Goal: Information Seeking & Learning: Learn about a topic

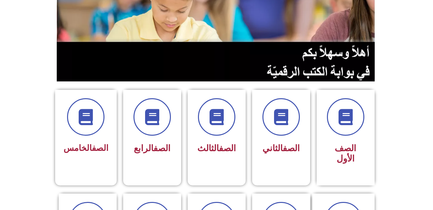
scroll to position [94, 0]
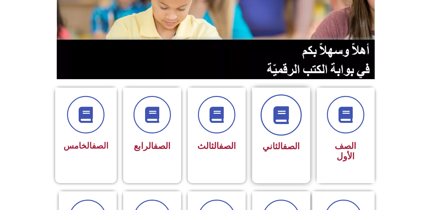
click at [284, 113] on icon at bounding box center [281, 115] width 18 height 18
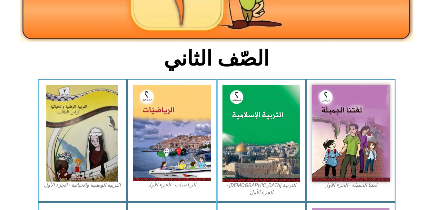
scroll to position [129, 0]
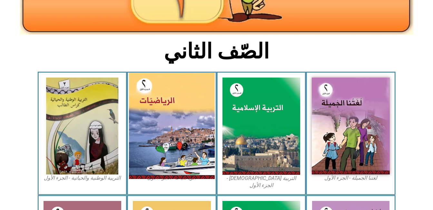
click at [198, 136] on img at bounding box center [172, 126] width 86 height 106
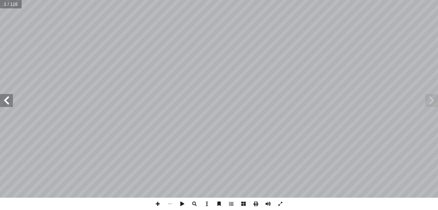
click at [9, 99] on span at bounding box center [6, 100] width 13 height 13
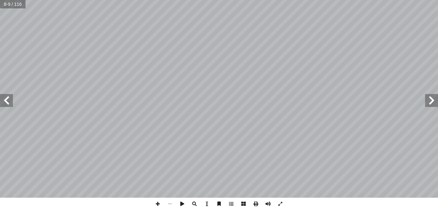
click at [9, 99] on span at bounding box center [6, 100] width 13 height 13
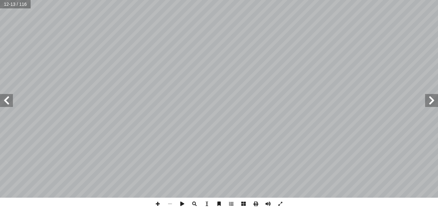
click at [9, 99] on span at bounding box center [6, 100] width 13 height 13
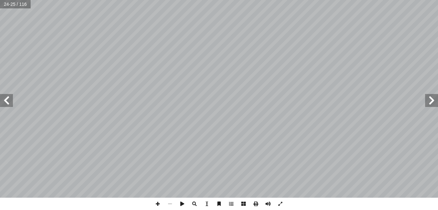
click at [9, 99] on span at bounding box center [6, 100] width 13 height 13
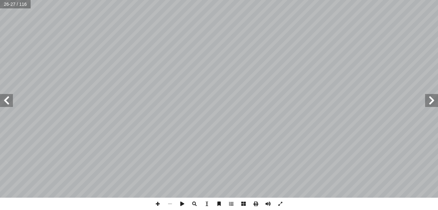
click at [9, 99] on span at bounding box center [6, 100] width 13 height 13
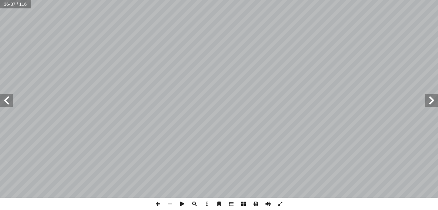
click at [9, 99] on span at bounding box center [6, 100] width 13 height 13
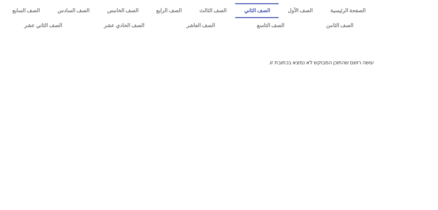
click at [279, 11] on link "الصف الثاني" at bounding box center [257, 10] width 44 height 15
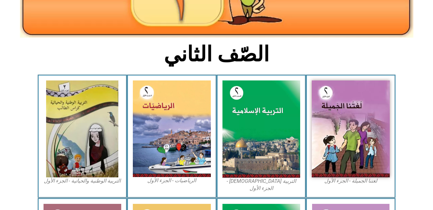
scroll to position [130, 0]
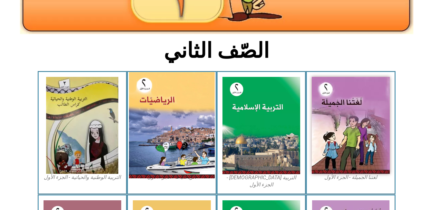
click at [188, 126] on img at bounding box center [172, 125] width 86 height 106
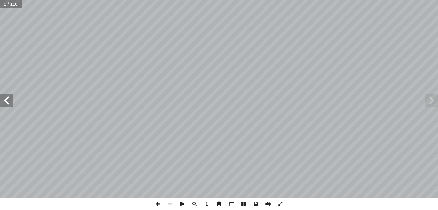
click at [4, 102] on span at bounding box center [6, 100] width 13 height 13
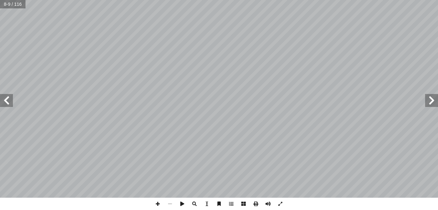
click at [4, 102] on span at bounding box center [6, 100] width 13 height 13
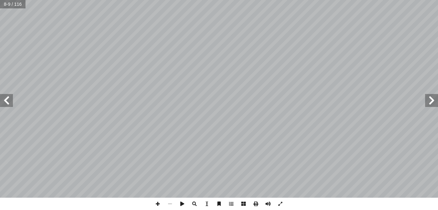
click at [4, 102] on span at bounding box center [6, 100] width 13 height 13
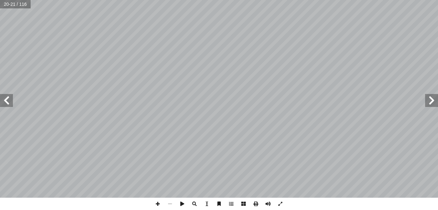
click at [4, 102] on span at bounding box center [6, 100] width 13 height 13
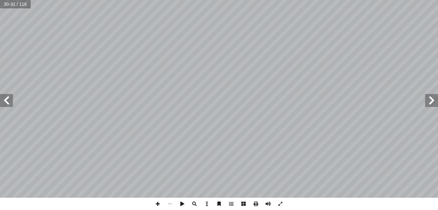
click at [4, 102] on span at bounding box center [6, 100] width 13 height 13
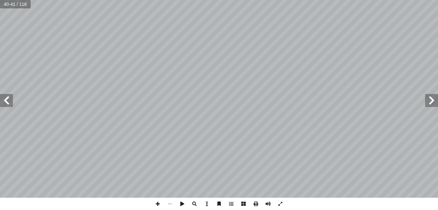
click at [4, 102] on span at bounding box center [6, 100] width 13 height 13
click at [160, 202] on span at bounding box center [158, 204] width 12 height 12
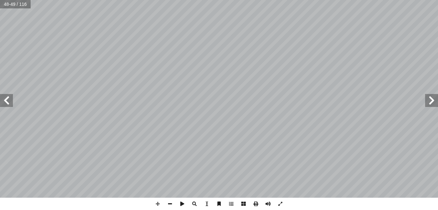
click at [7, 103] on span at bounding box center [6, 100] width 13 height 13
click at [155, 209] on span at bounding box center [158, 204] width 12 height 12
click at [169, 202] on span at bounding box center [170, 204] width 12 height 12
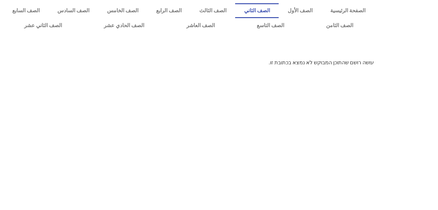
click at [279, 6] on link "الصف الثاني" at bounding box center [257, 10] width 44 height 15
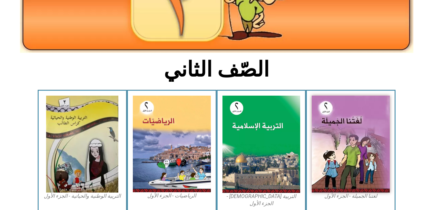
scroll to position [112, 0]
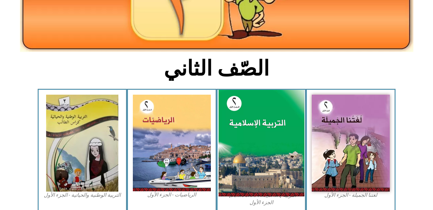
click at [276, 115] on img at bounding box center [262, 143] width 86 height 107
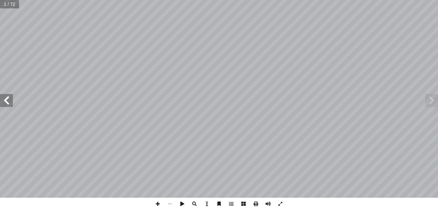
click at [8, 99] on span at bounding box center [6, 100] width 13 height 13
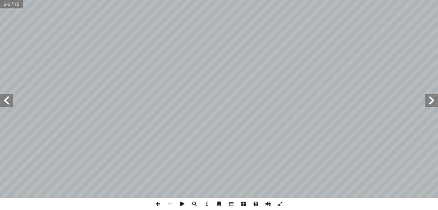
click at [8, 99] on span at bounding box center [6, 100] width 13 height 13
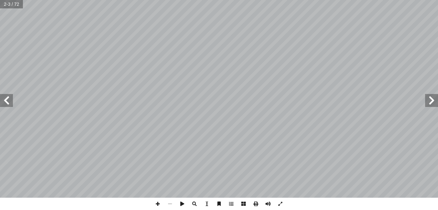
click at [8, 99] on span at bounding box center [6, 100] width 13 height 13
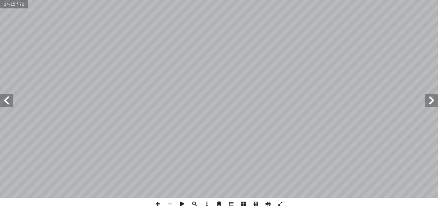
click at [8, 99] on span at bounding box center [6, 100] width 13 height 13
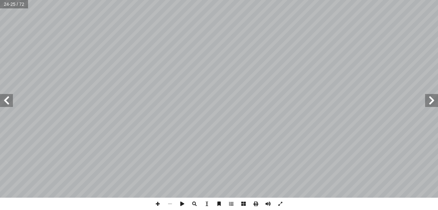
click at [8, 99] on span at bounding box center [6, 100] width 13 height 13
click at [433, 99] on span at bounding box center [431, 100] width 13 height 13
click at [157, 205] on span at bounding box center [158, 204] width 12 height 12
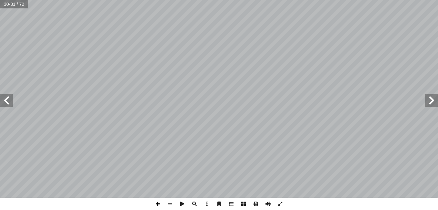
click at [159, 205] on span at bounding box center [158, 204] width 12 height 12
click at [173, 201] on span at bounding box center [170, 204] width 12 height 12
